Goal: Task Accomplishment & Management: Manage account settings

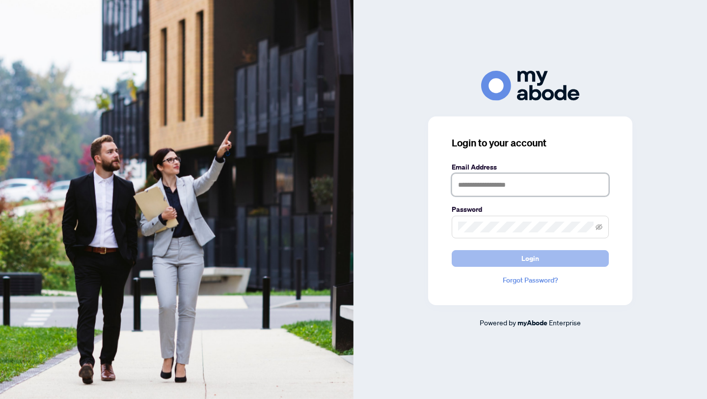
type input "**********"
click at [524, 260] on span "Login" at bounding box center [531, 258] width 18 height 16
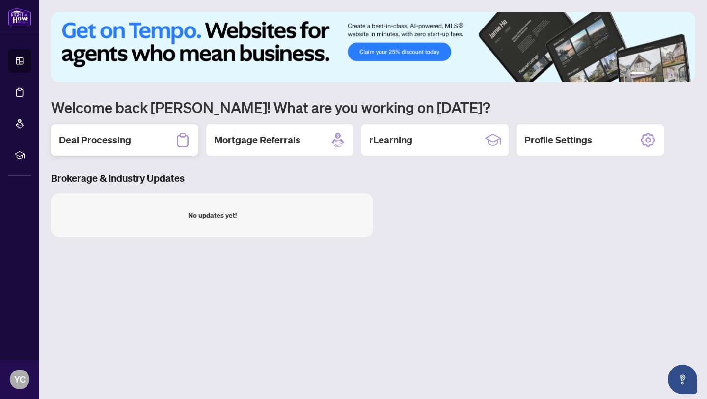
click at [124, 139] on h2 "Deal Processing" at bounding box center [95, 140] width 72 height 14
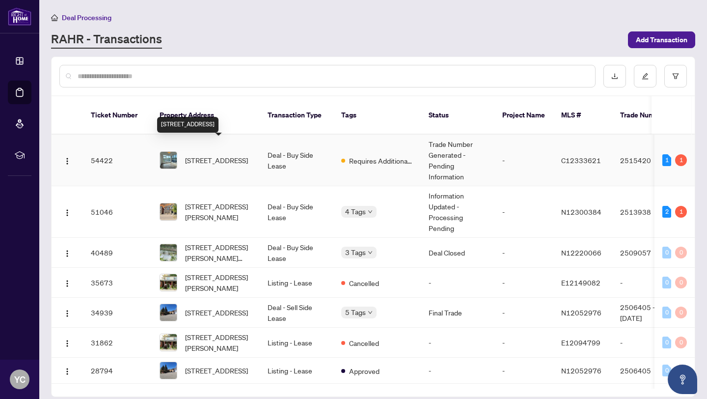
click at [228, 155] on span "[STREET_ADDRESS]" at bounding box center [216, 160] width 63 height 11
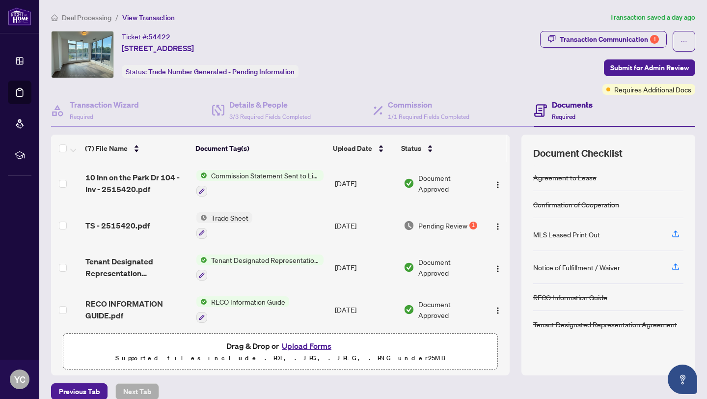
click at [225, 214] on span "Trade Sheet" at bounding box center [229, 217] width 45 height 11
click at [210, 263] on span "Trade Sheet" at bounding box center [200, 264] width 45 height 11
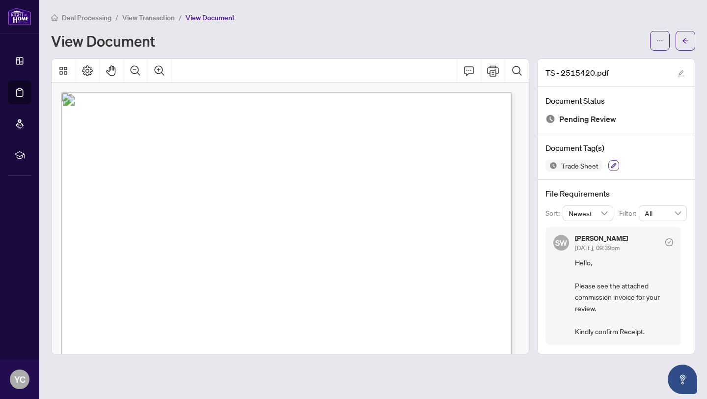
click at [618, 165] on button "button" at bounding box center [613, 165] width 11 height 11
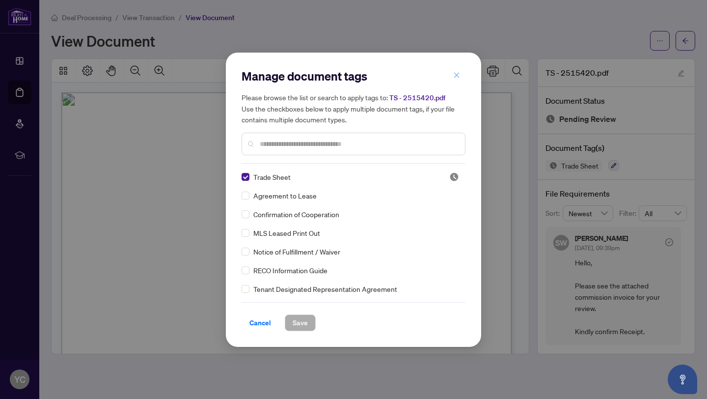
click at [458, 74] on icon "close" at bounding box center [456, 75] width 5 height 5
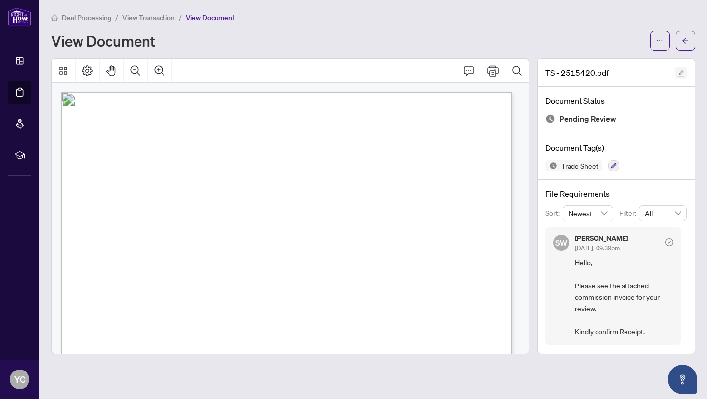
click at [680, 72] on icon "edit" at bounding box center [681, 73] width 6 height 6
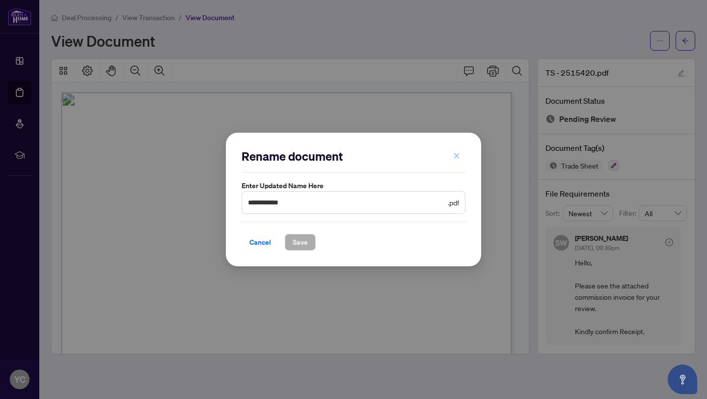
click at [458, 154] on icon "close" at bounding box center [456, 155] width 5 height 5
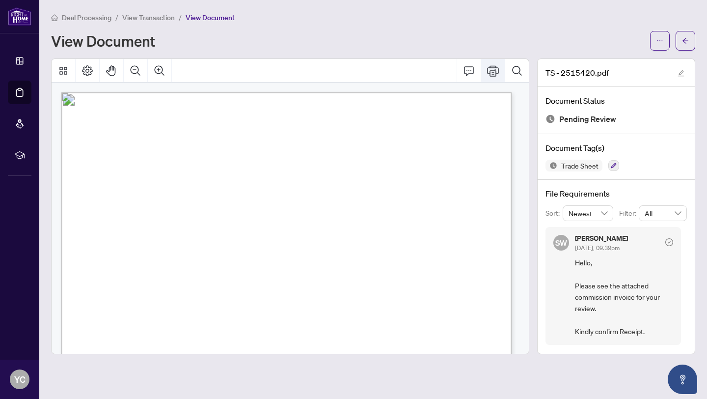
click at [492, 71] on icon "Print" at bounding box center [493, 71] width 12 height 12
click at [687, 40] on icon "arrow-left" at bounding box center [685, 40] width 7 height 7
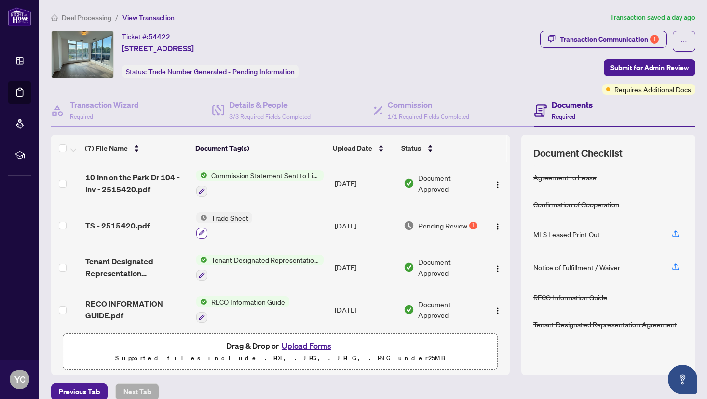
click at [199, 232] on icon "button" at bounding box center [201, 232] width 5 height 5
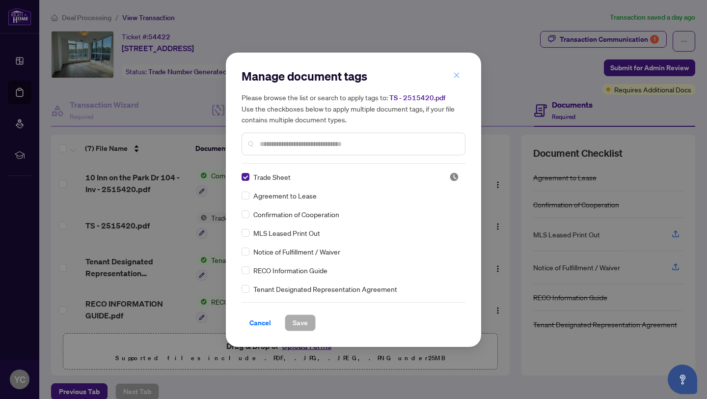
click at [458, 73] on icon "close" at bounding box center [456, 75] width 7 height 7
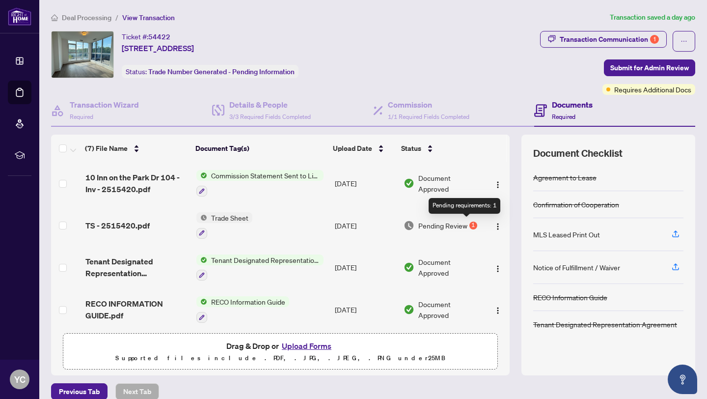
click at [469, 223] on div "1" at bounding box center [473, 225] width 8 height 8
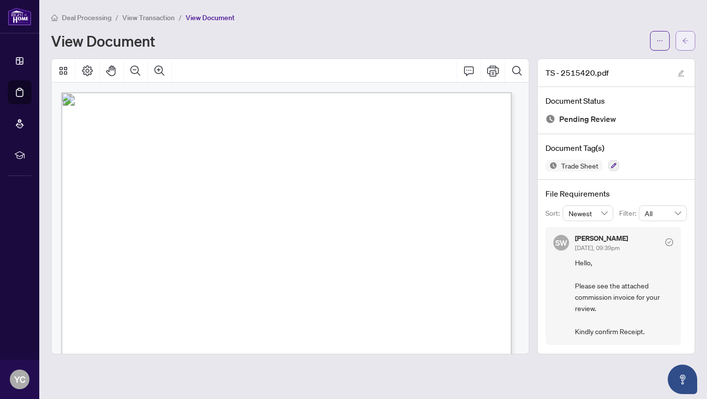
click at [685, 44] on icon "arrow-left" at bounding box center [685, 40] width 7 height 7
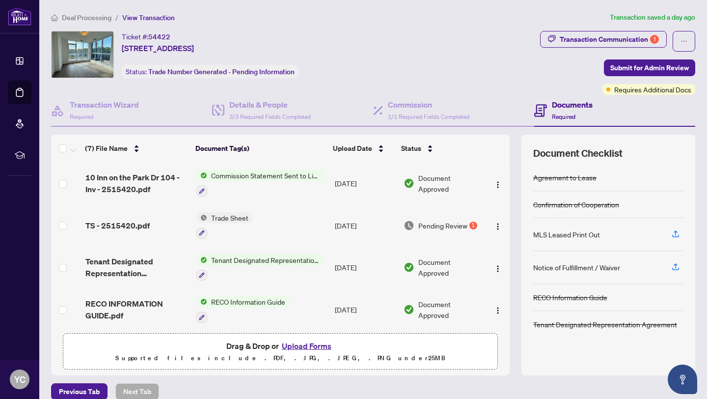
click at [310, 343] on button "Upload Forms" at bounding box center [306, 345] width 55 height 13
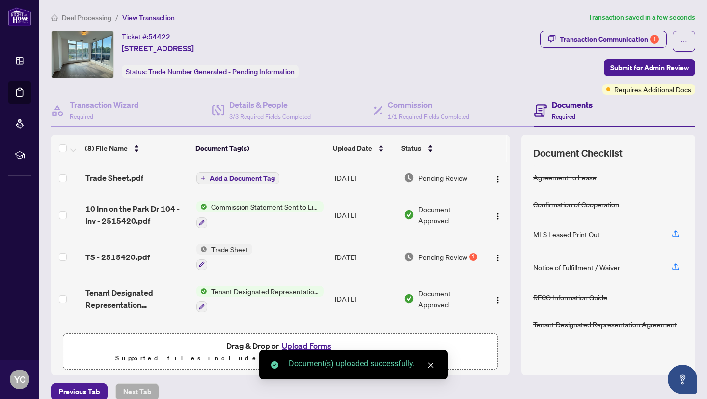
click at [249, 176] on span "Add a Document Tag" at bounding box center [242, 178] width 65 height 7
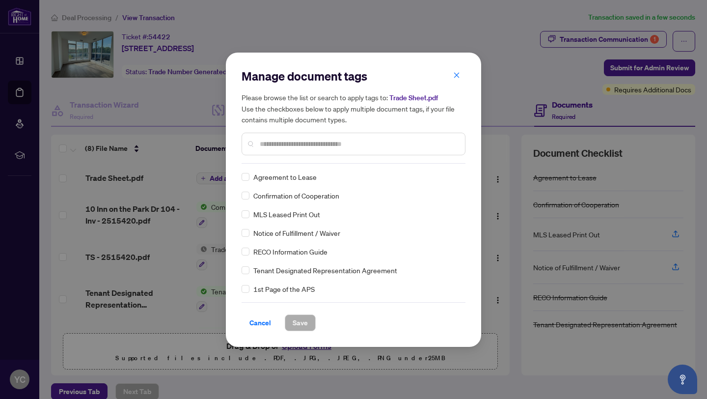
click at [289, 144] on input "text" at bounding box center [358, 143] width 197 height 11
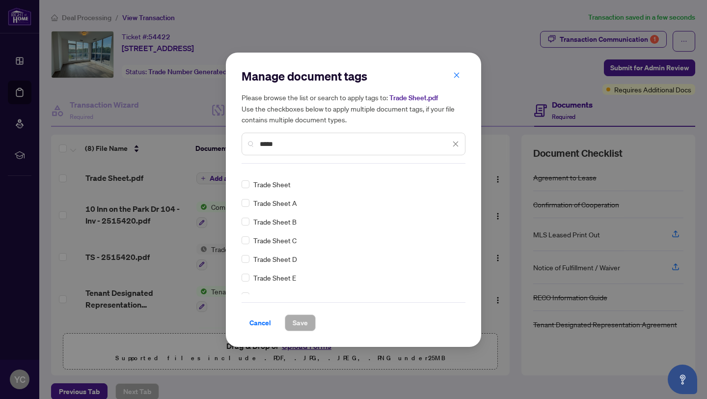
scroll to position [19, 0]
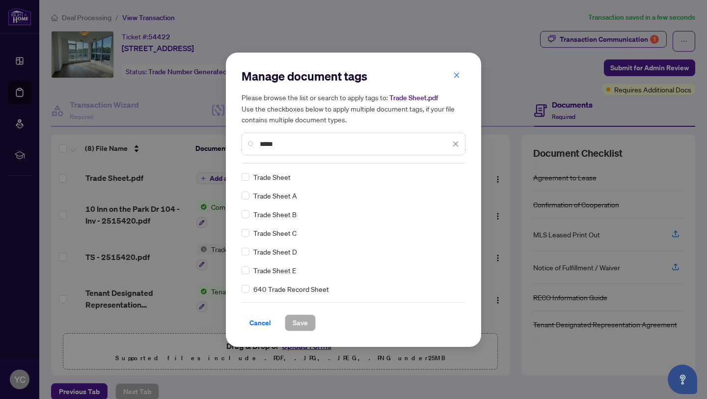
type input "*****"
click at [302, 321] on span "Save" at bounding box center [300, 323] width 15 height 16
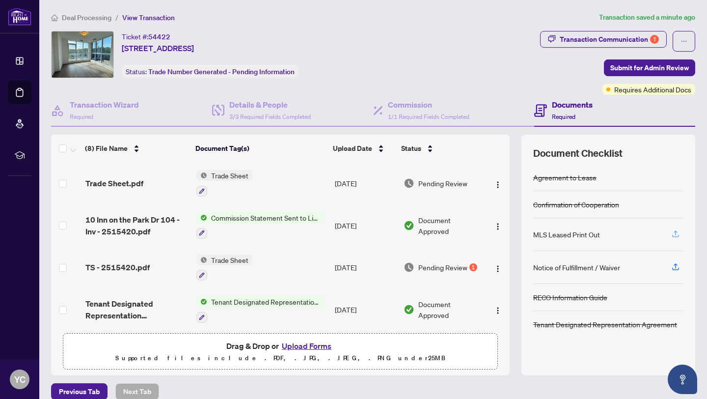
click at [671, 232] on icon "button" at bounding box center [675, 233] width 9 height 9
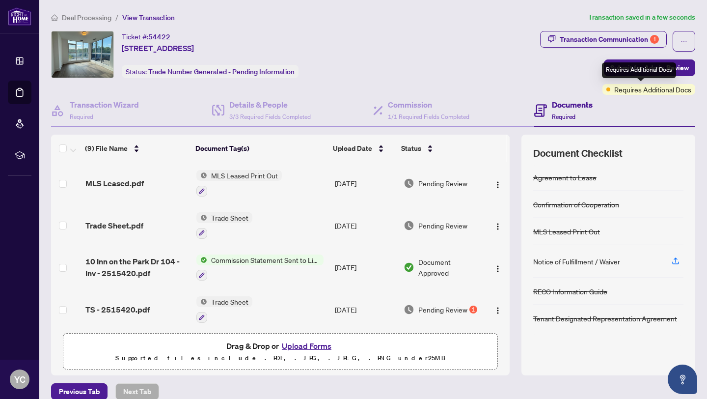
click at [629, 68] on div "Requires Additional Docs" at bounding box center [639, 70] width 74 height 16
click at [628, 66] on span "Submit for Admin Review" at bounding box center [649, 68] width 79 height 16
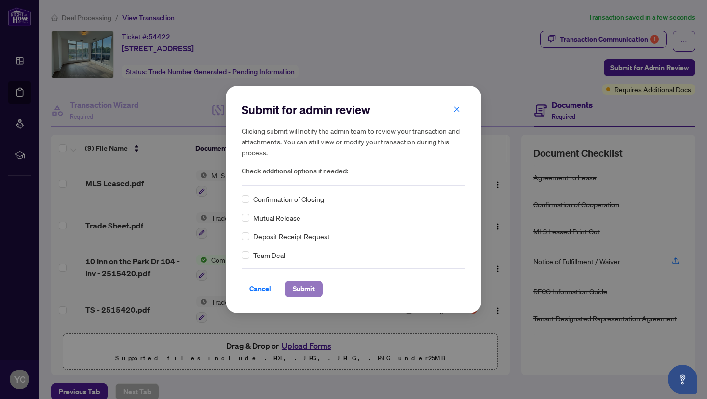
click at [304, 288] on span "Submit" at bounding box center [304, 289] width 22 height 16
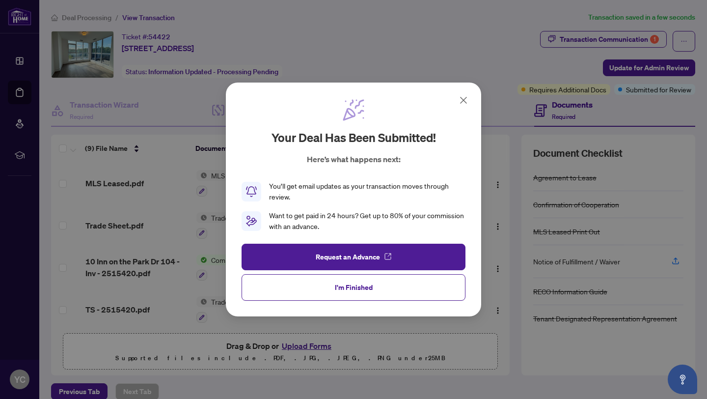
drag, startPoint x: 466, startPoint y: 100, endPoint x: 476, endPoint y: 119, distance: 22.4
click at [466, 100] on icon at bounding box center [464, 100] width 12 height 12
